Goal: Task Accomplishment & Management: Use online tool/utility

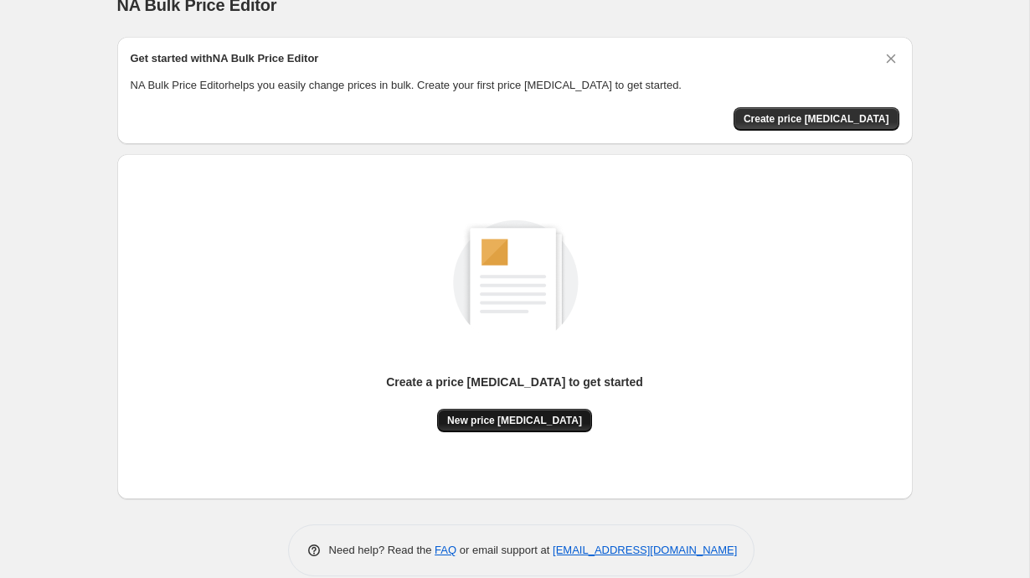
scroll to position [13, 0]
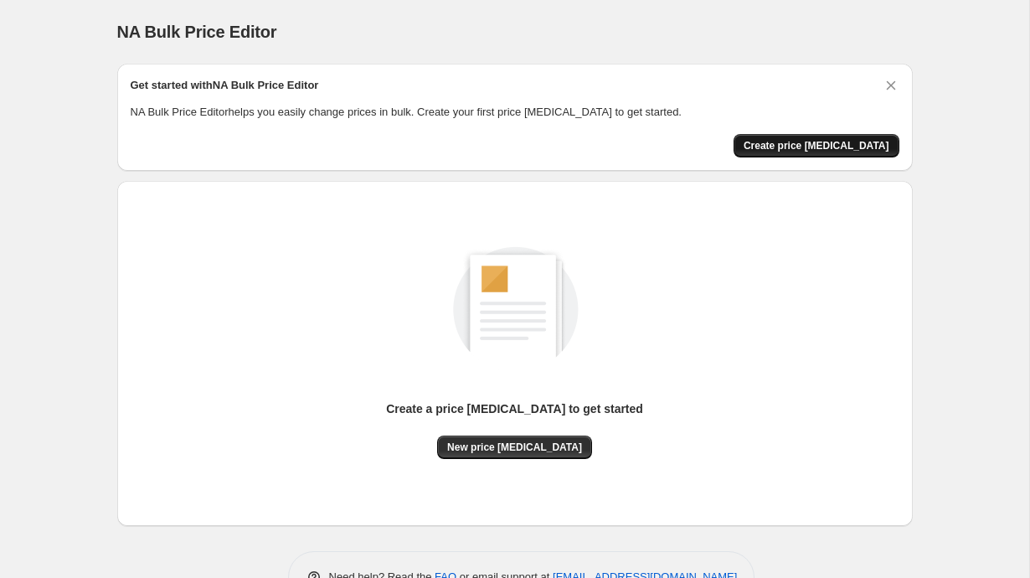
click at [814, 155] on button "Create price [MEDICAL_DATA]" at bounding box center [817, 145] width 166 height 23
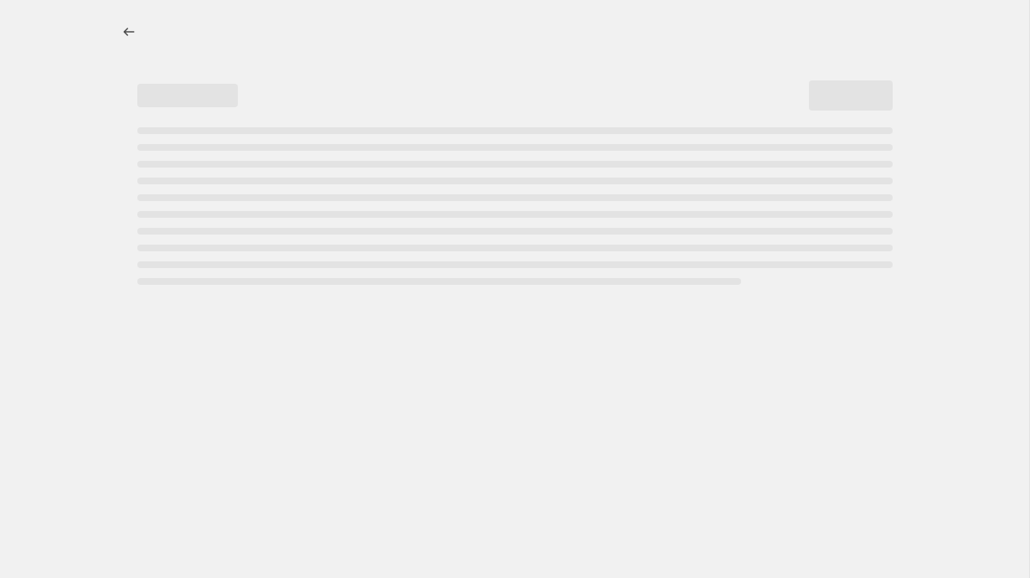
select select "percentage"
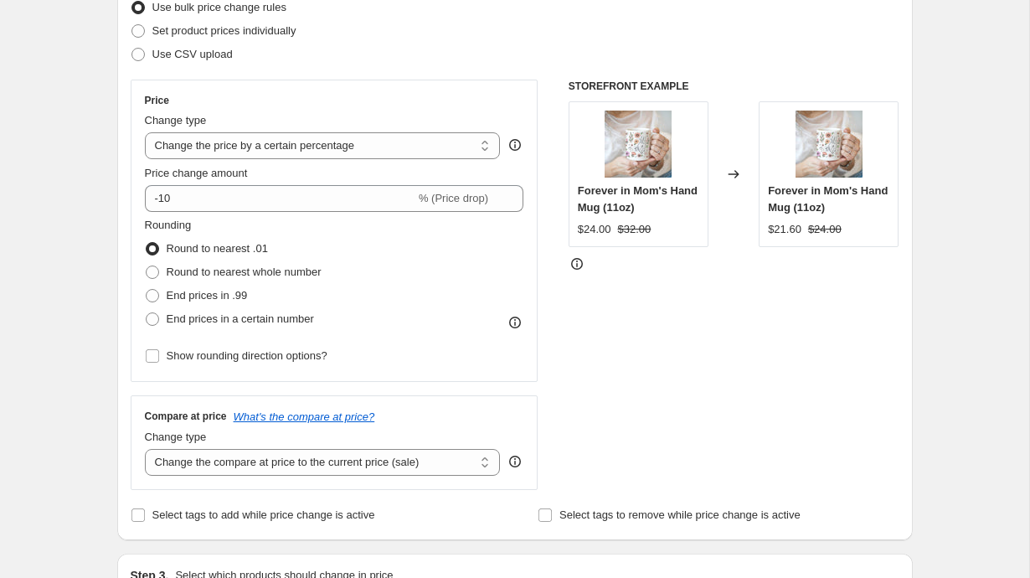
scroll to position [241, 0]
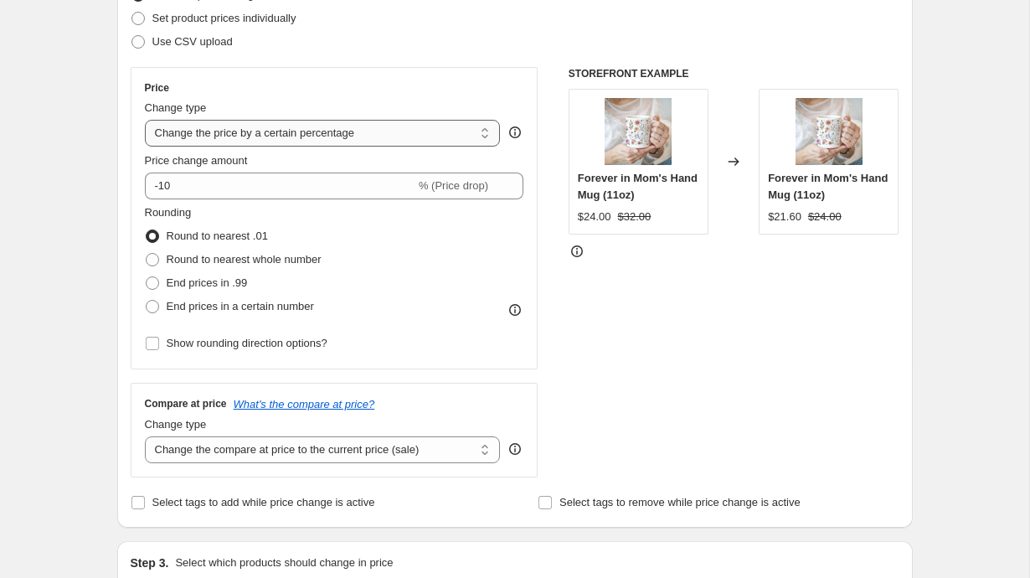
click at [311, 137] on select "Change the price to a certain amount Change the price by a certain amount Chang…" at bounding box center [323, 133] width 356 height 27
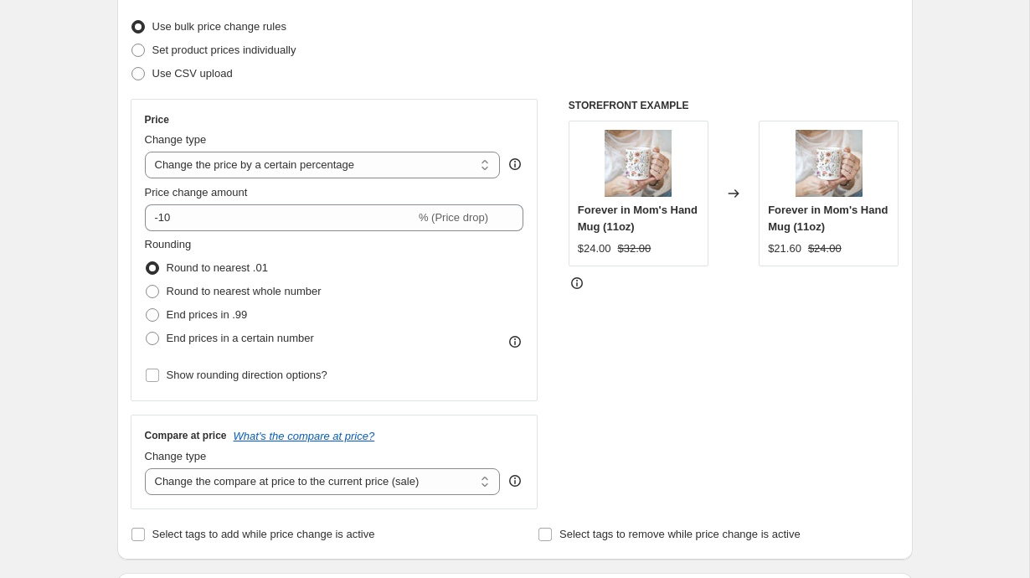
scroll to position [219, 0]
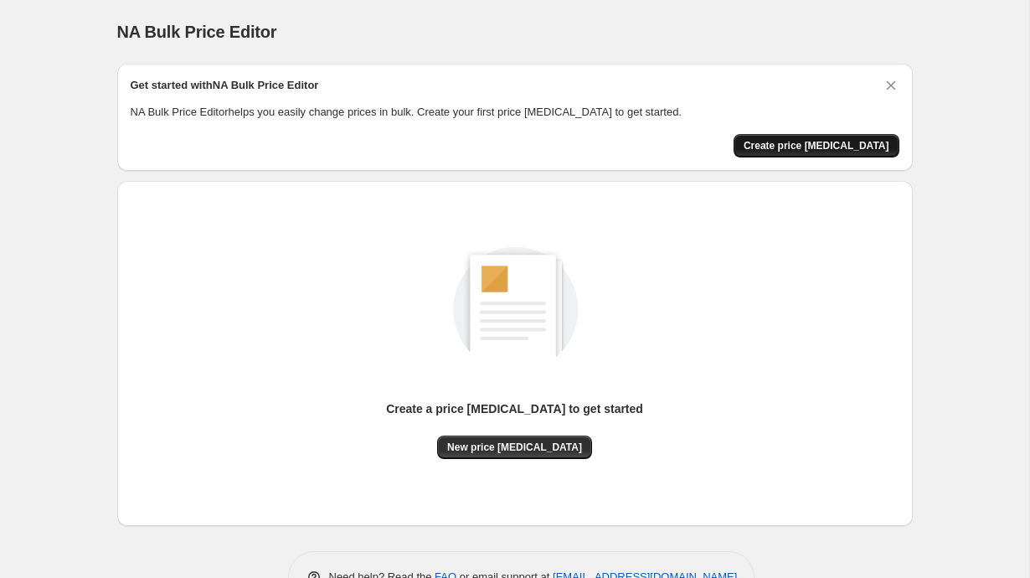
click at [847, 147] on span "Create price change job" at bounding box center [817, 145] width 146 height 13
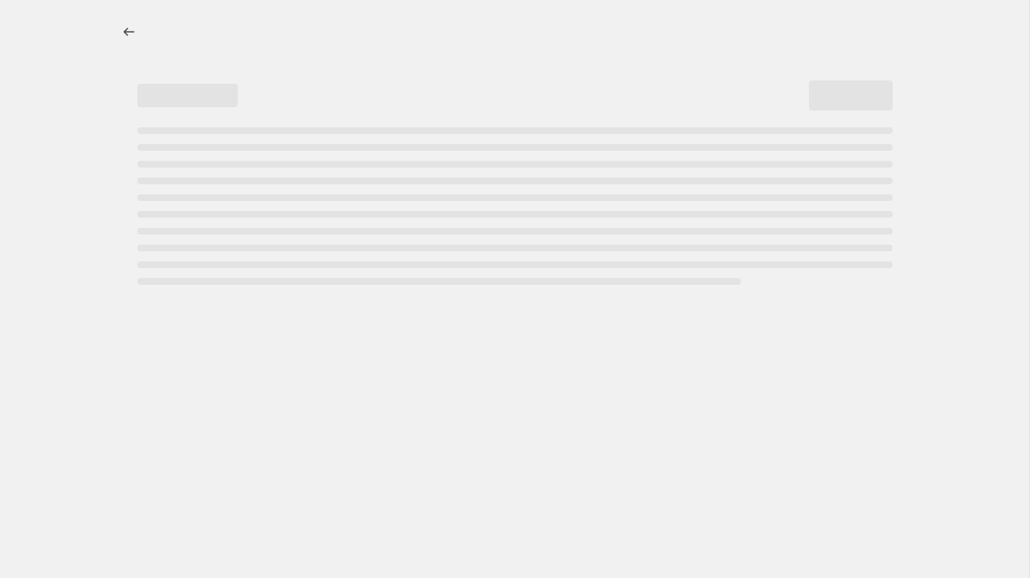
select select "percentage"
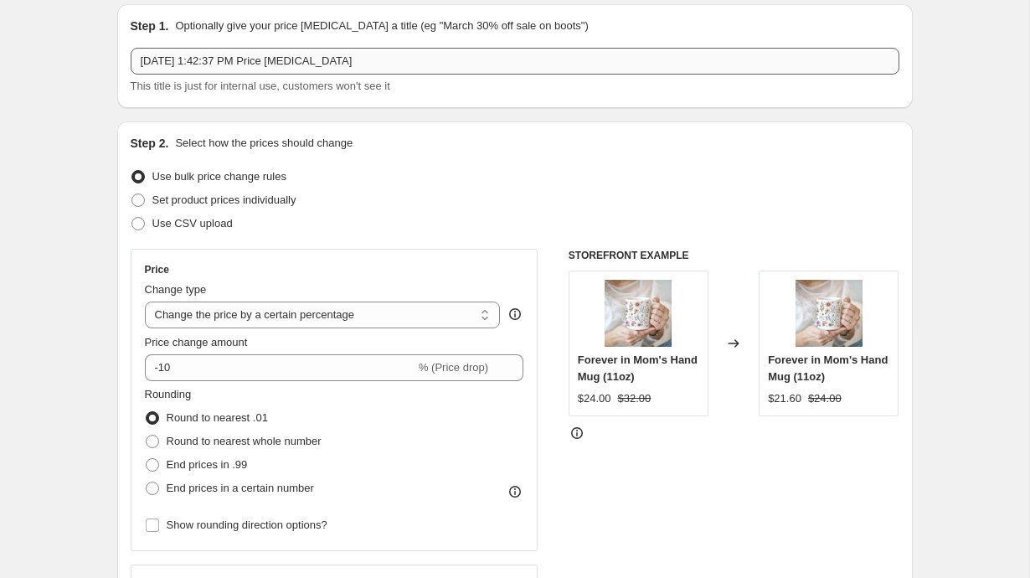
scroll to position [65, 0]
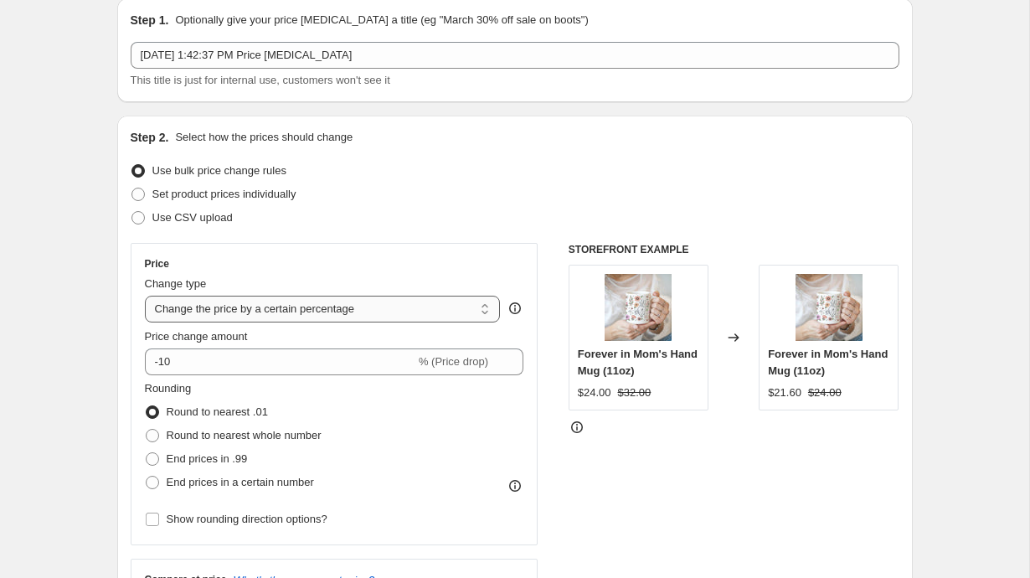
click at [318, 308] on select "Change the price to a certain amount Change the price by a certain amount Chang…" at bounding box center [323, 309] width 356 height 27
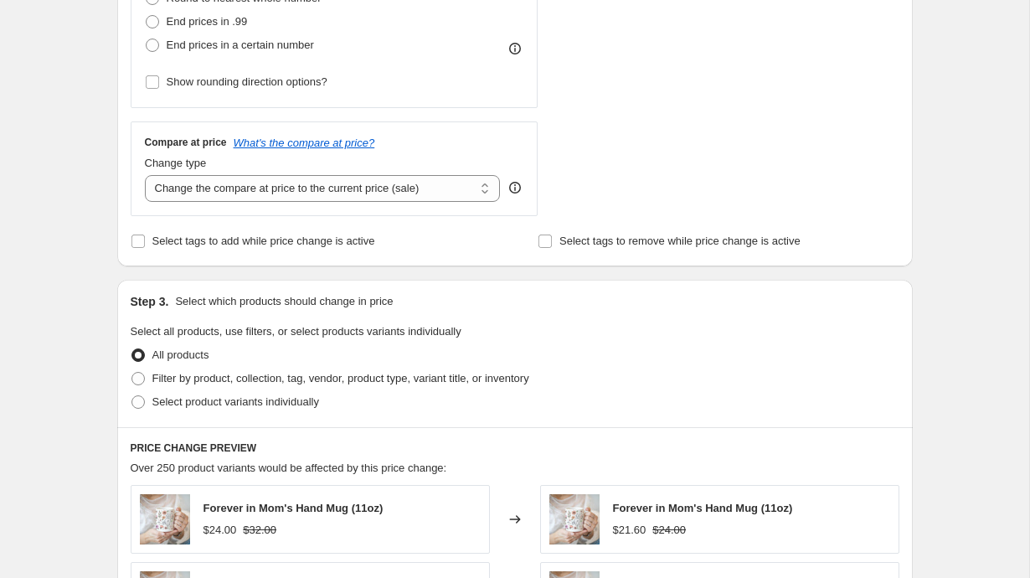
scroll to position [504, 0]
click at [293, 381] on span "Filter by product, collection, tag, vendor, product type, variant title, or inv…" at bounding box center [340, 376] width 377 height 13
click at [132, 371] on input "Filter by product, collection, tag, vendor, product type, variant title, or inv…" at bounding box center [132, 370] width 1 height 1
radio input "true"
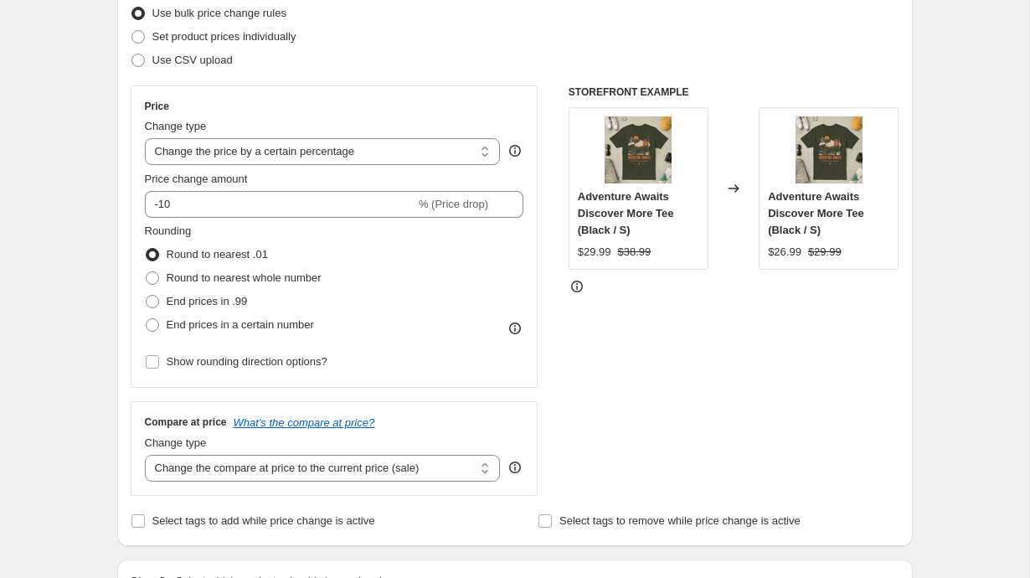
scroll to position [0, 0]
